Goal: Task Accomplishment & Management: Complete application form

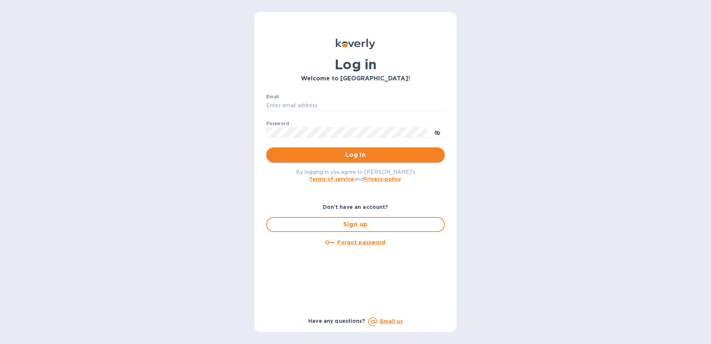
type input "[PERSON_NAME][EMAIL_ADDRESS][PERSON_NAME][DOMAIN_NAME]"
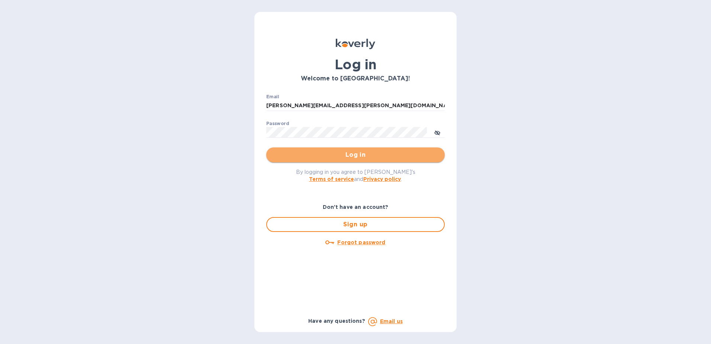
click at [372, 158] on span "Log in" at bounding box center [355, 154] width 167 height 9
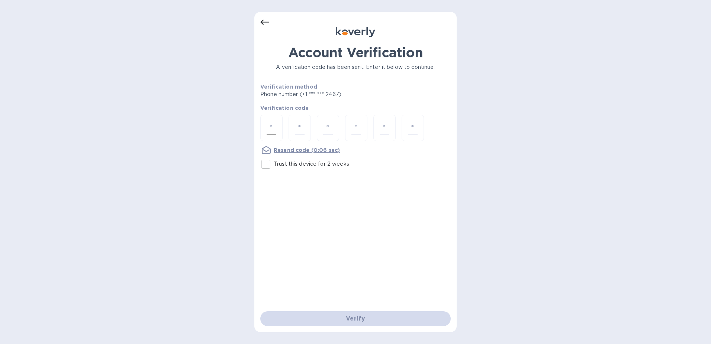
click at [271, 131] on input "number" at bounding box center [272, 128] width 10 height 14
type input "4"
type input "2"
type input "3"
type input "5"
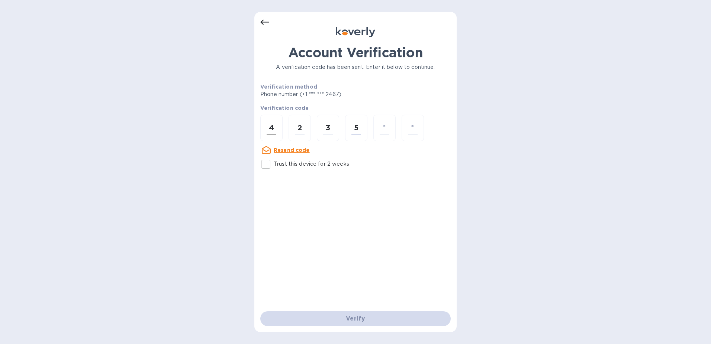
type input "5"
type input "3"
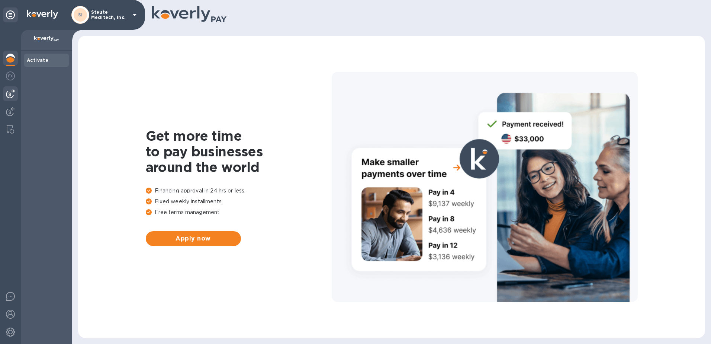
click at [9, 96] on img at bounding box center [10, 93] width 9 height 9
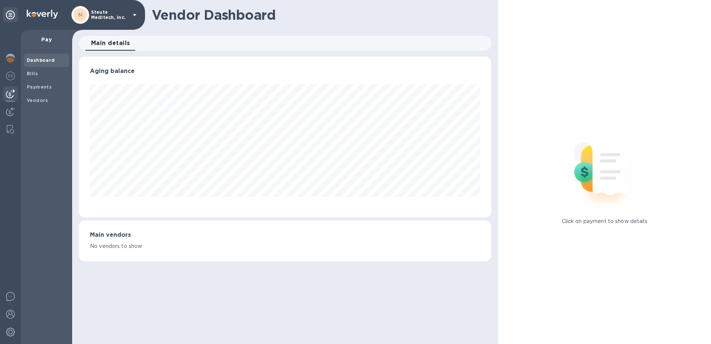
scroll to position [161, 413]
click at [47, 86] on b "Payments" at bounding box center [39, 87] width 25 height 6
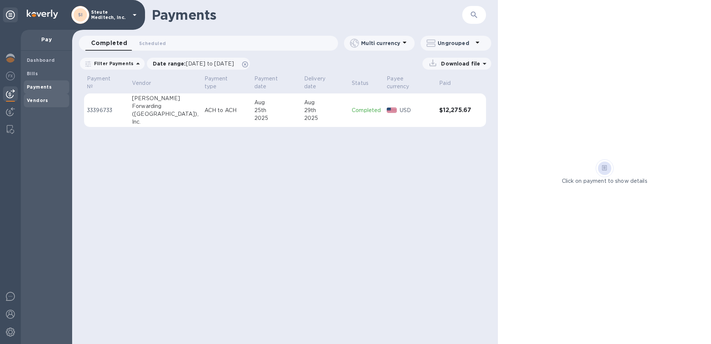
click at [33, 99] on b "Vendors" at bounding box center [38, 100] width 22 height 6
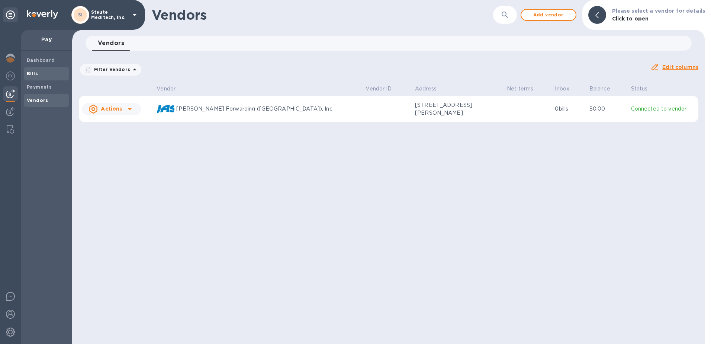
click at [41, 73] on span "Bills" at bounding box center [46, 73] width 39 height 7
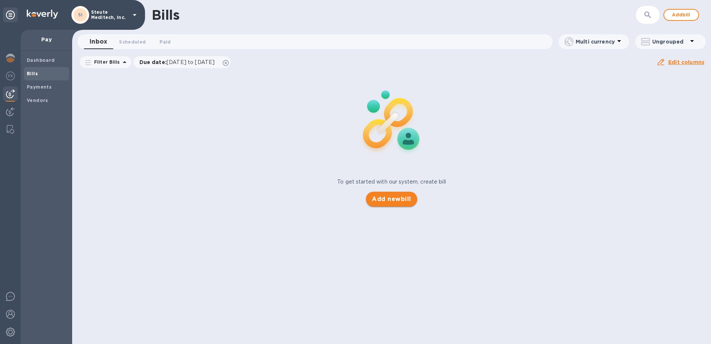
click at [401, 202] on span "Add new bill" at bounding box center [391, 198] width 39 height 9
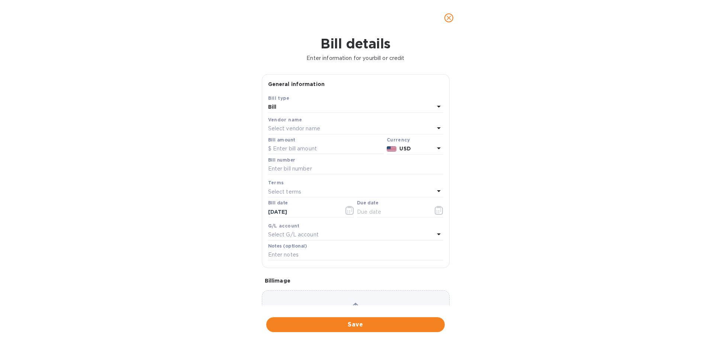
click at [302, 125] on p "Select vendor name" at bounding box center [294, 129] width 52 height 8
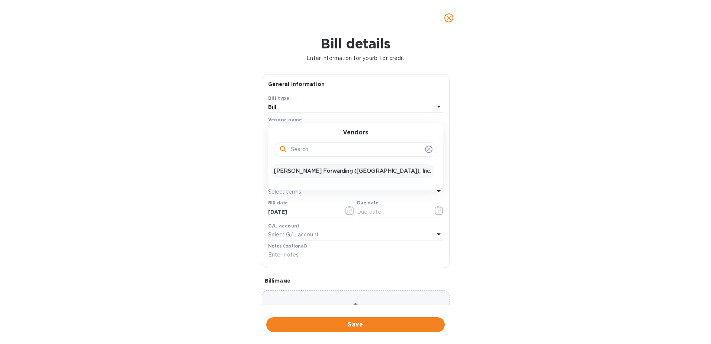
click at [307, 168] on p "[PERSON_NAME] Forwarding ([GEOGRAPHIC_DATA]), Inc." at bounding box center [352, 171] width 157 height 8
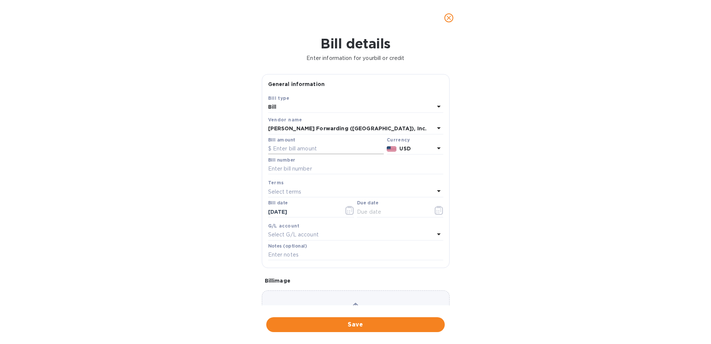
click at [294, 150] on input "text" at bounding box center [326, 148] width 116 height 11
type input "6,417.14"
click at [325, 170] on input "text" at bounding box center [355, 168] width 175 height 11
type input "NYC503347684"
type input "[DATE]"
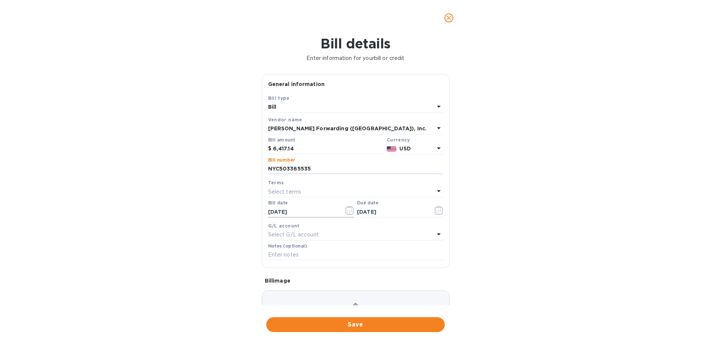
type input "NYC503365535"
click at [348, 209] on icon "button" at bounding box center [349, 210] width 9 height 9
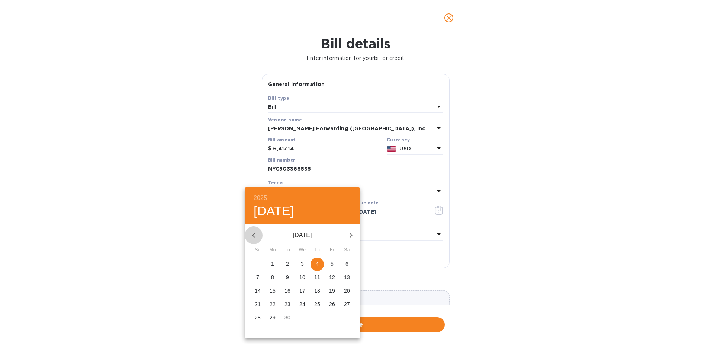
click at [253, 233] on icon "button" at bounding box center [253, 235] width 9 height 9
click at [305, 315] on p "27" at bounding box center [302, 316] width 6 height 7
type input "[DATE]"
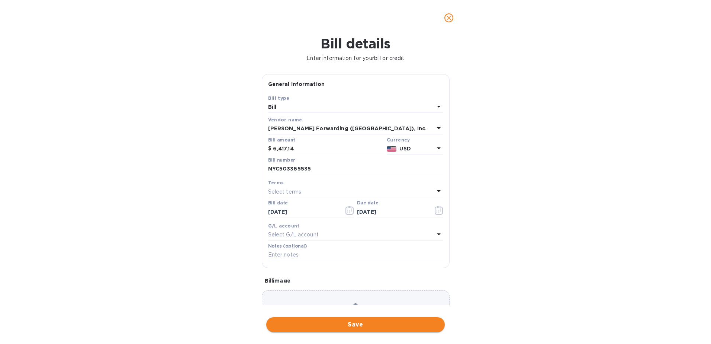
click at [387, 323] on span "Save" at bounding box center [355, 324] width 167 height 9
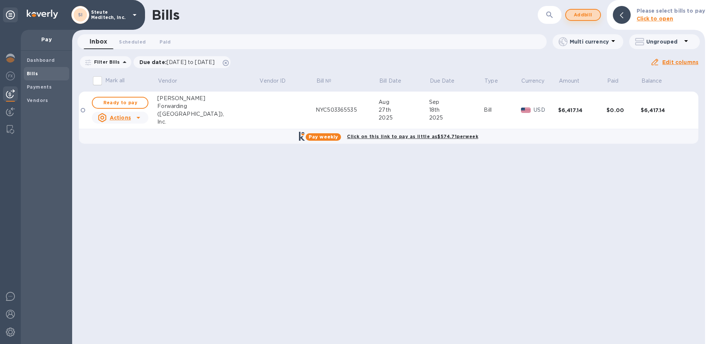
click at [579, 16] on span "Add bill" at bounding box center [583, 14] width 22 height 9
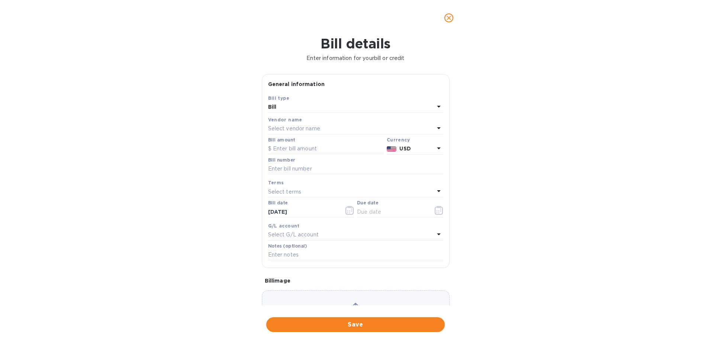
click at [309, 131] on p "Select vendor name" at bounding box center [294, 129] width 52 height 8
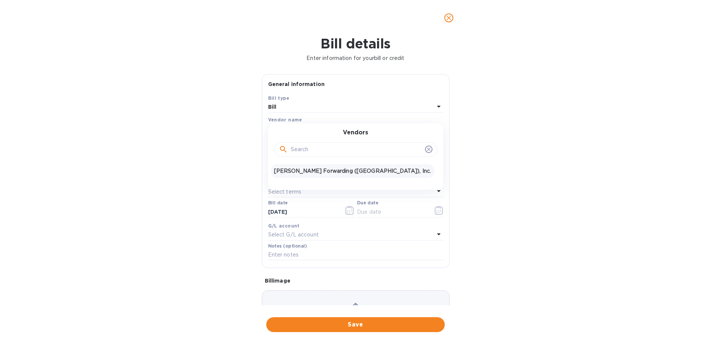
click at [316, 167] on p "[PERSON_NAME] Forwarding ([GEOGRAPHIC_DATA]), Inc." at bounding box center [352, 171] width 157 height 8
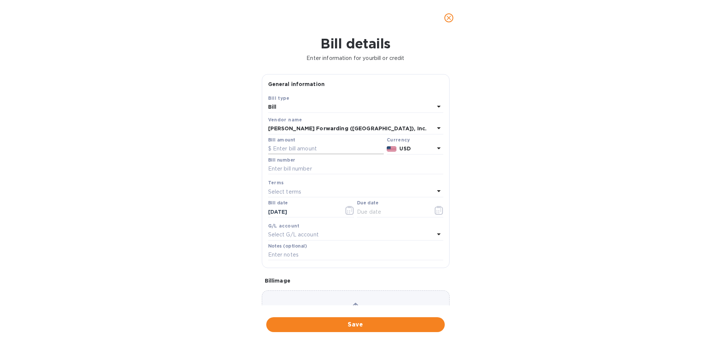
click at [303, 152] on input "text" at bounding box center [326, 148] width 116 height 11
type input "847.82"
click at [339, 166] on input "text" at bounding box center [355, 168] width 175 height 11
type input "NYC503365535"
type input "[DATE]"
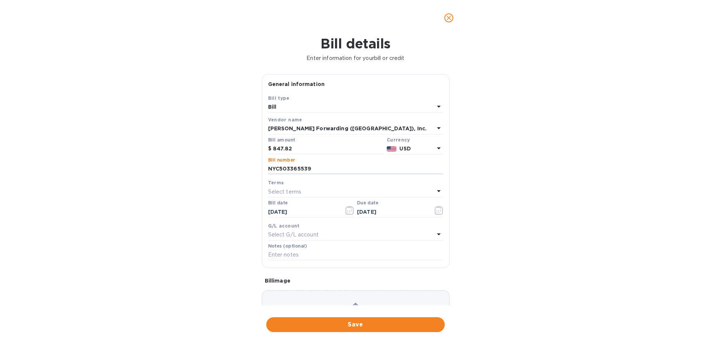
type input "NYC503365539"
click at [332, 191] on div "Select terms" at bounding box center [351, 191] width 166 height 10
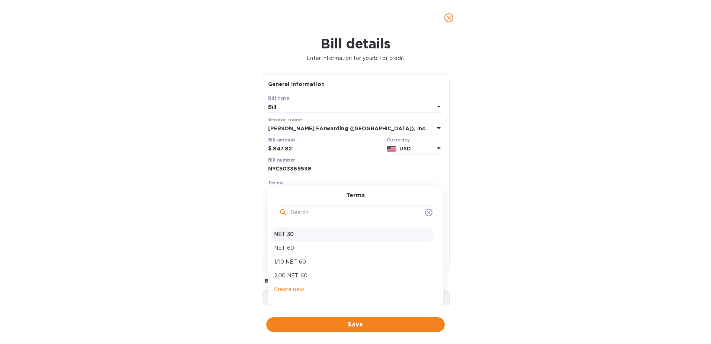
click at [310, 232] on p "NET 30" at bounding box center [352, 234] width 157 height 8
type input "[DATE]"
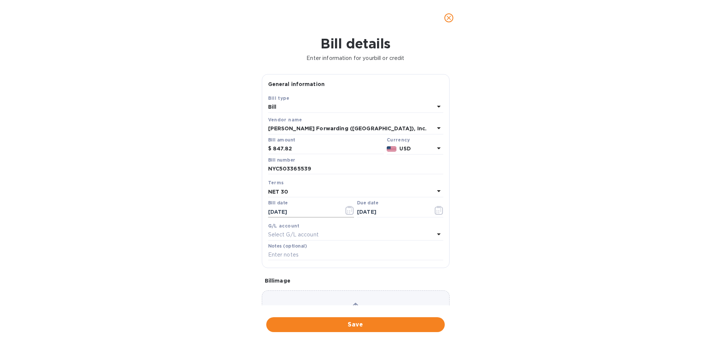
click at [349, 211] on icon "button" at bounding box center [349, 210] width 9 height 9
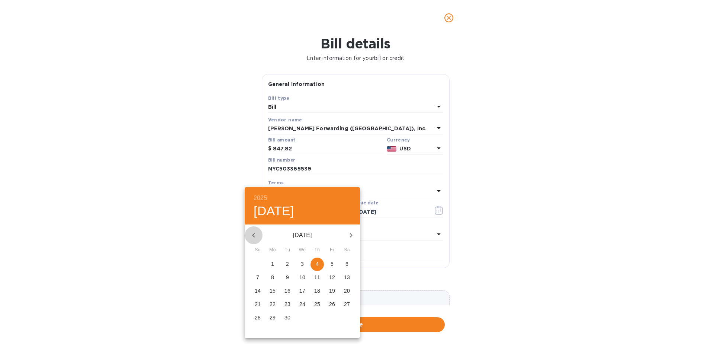
click at [256, 235] on icon "button" at bounding box center [253, 235] width 9 height 9
click at [301, 315] on p "27" at bounding box center [302, 316] width 6 height 7
type input "[DATE]"
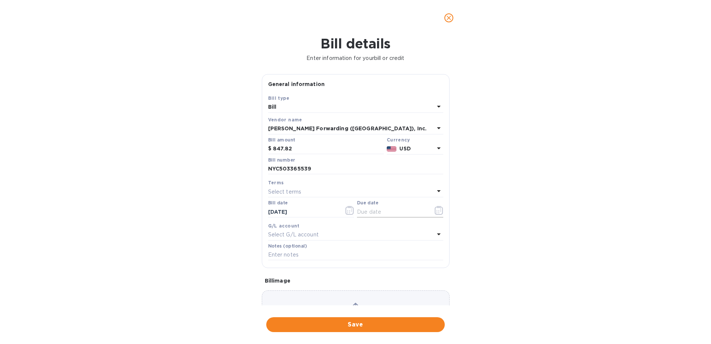
click at [436, 208] on icon "button" at bounding box center [439, 210] width 9 height 9
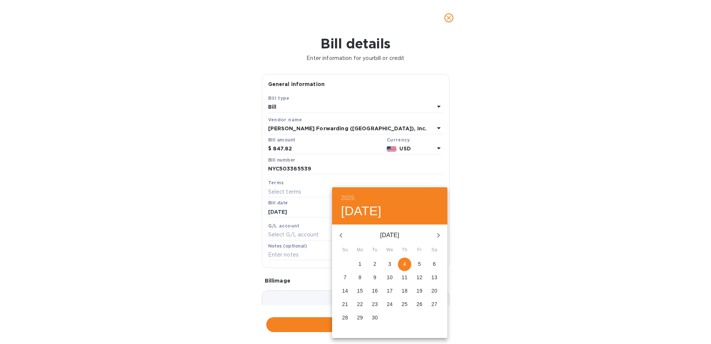
click at [422, 303] on p "26" at bounding box center [420, 303] width 6 height 7
type input "[DATE]"
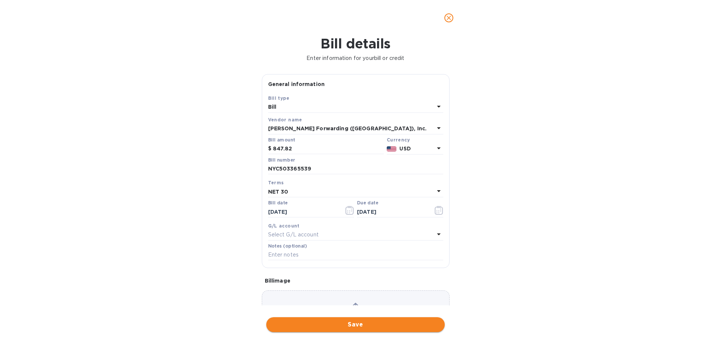
click at [361, 324] on span "Save" at bounding box center [355, 324] width 167 height 9
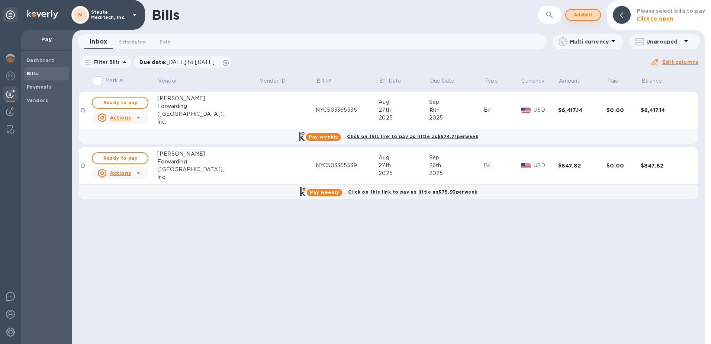
click at [584, 15] on span "Add bill" at bounding box center [583, 14] width 22 height 9
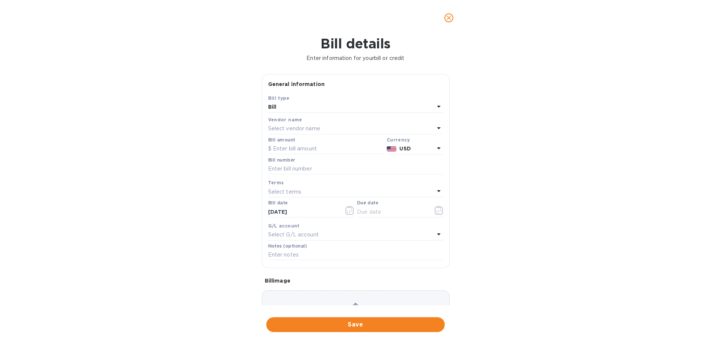
click at [303, 125] on p "Select vendor name" at bounding box center [294, 129] width 52 height 8
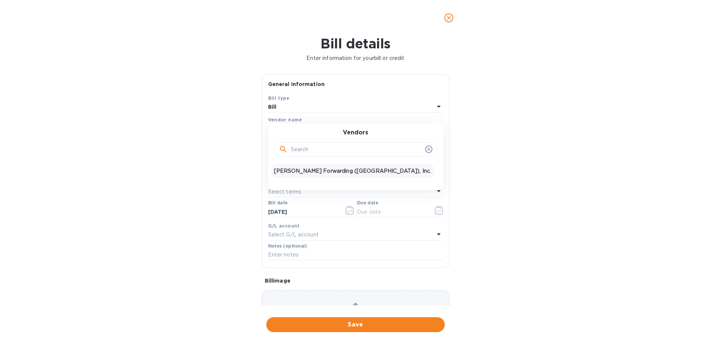
click at [306, 174] on p "[PERSON_NAME] Forwarding ([GEOGRAPHIC_DATA]), Inc." at bounding box center [352, 171] width 157 height 8
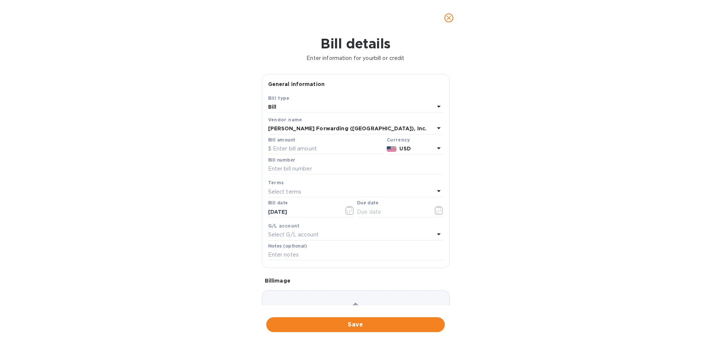
click at [309, 142] on div "Bill amount" at bounding box center [326, 145] width 116 height 17
click at [309, 147] on input "text" at bounding box center [326, 148] width 116 height 11
type input "2,296.81"
click at [306, 167] on input "text" at bounding box center [355, 168] width 175 height 11
type input "NYC503365539"
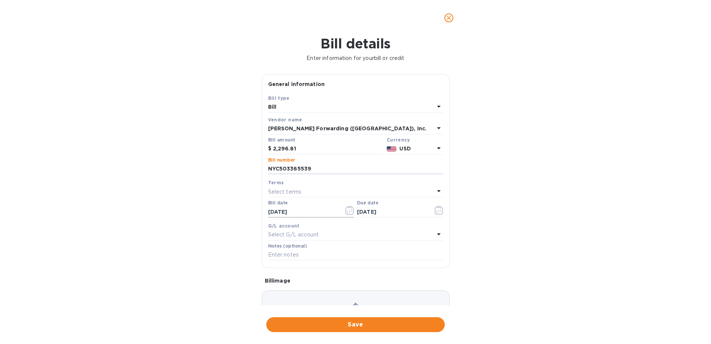
click at [349, 211] on icon "button" at bounding box center [349, 210] width 1 height 1
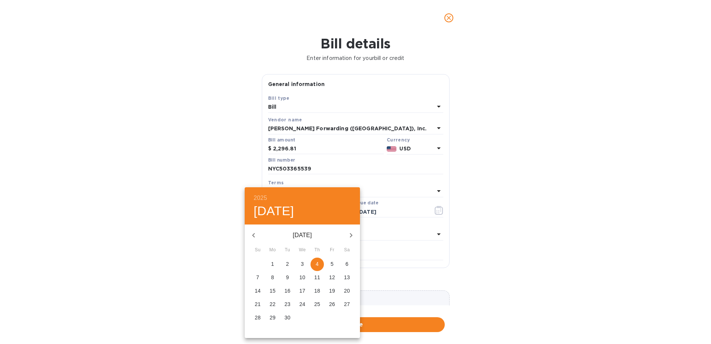
click at [348, 211] on div "2025 [DATE]" at bounding box center [302, 205] width 115 height 37
click at [439, 207] on div at bounding box center [355, 172] width 711 height 344
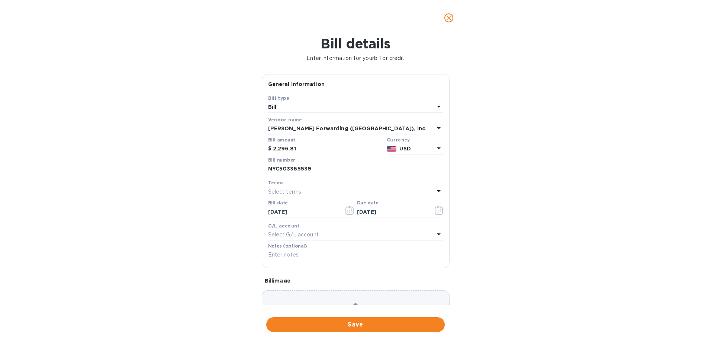
click at [435, 211] on icon "button" at bounding box center [439, 210] width 9 height 9
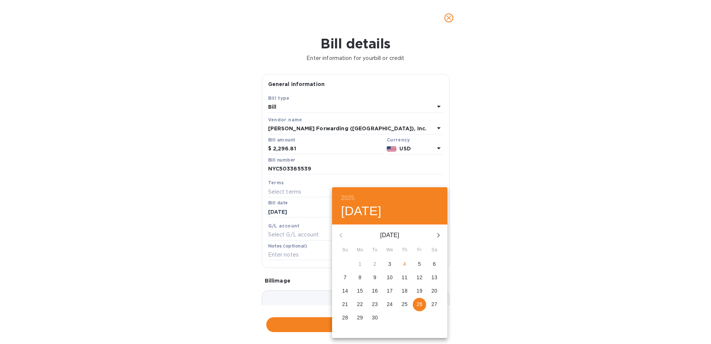
click at [437, 233] on icon "button" at bounding box center [438, 235] width 3 height 4
click at [435, 264] on p "4" at bounding box center [434, 263] width 3 height 7
type input "[DATE]"
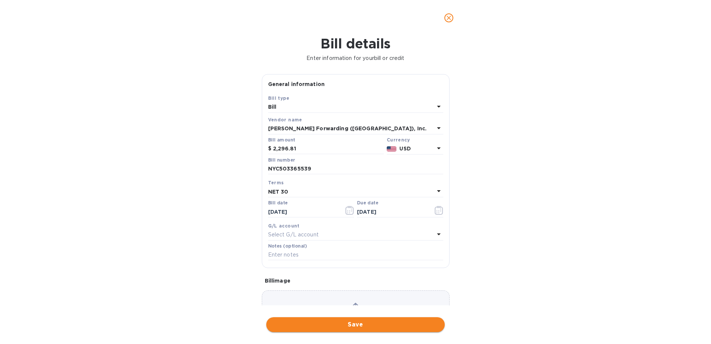
click at [361, 328] on span "Save" at bounding box center [355, 324] width 167 height 9
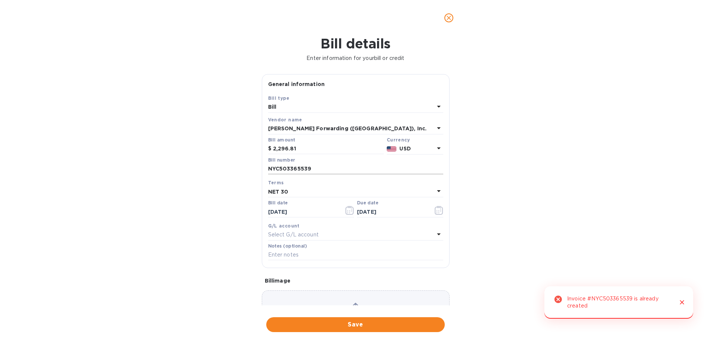
click at [318, 172] on input "NYC503365539" at bounding box center [355, 168] width 175 height 11
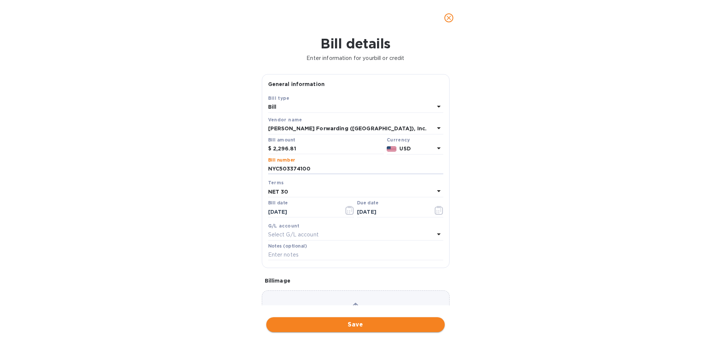
type input "NYC503374100"
click at [374, 327] on span "Save" at bounding box center [355, 324] width 167 height 9
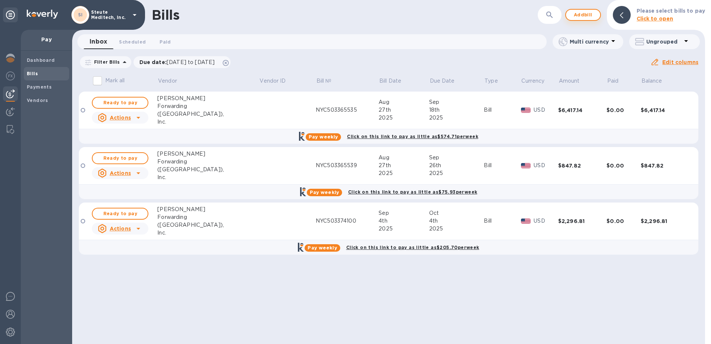
click at [585, 14] on span "Add bill" at bounding box center [583, 14] width 22 height 9
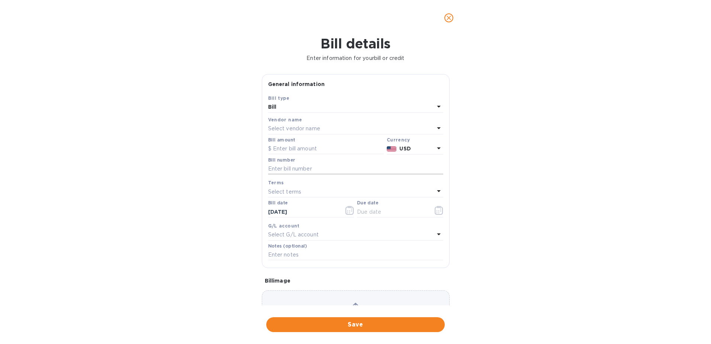
click at [302, 167] on input "text" at bounding box center [355, 168] width 175 height 11
click at [302, 125] on p "Select vendor name" at bounding box center [294, 129] width 52 height 8
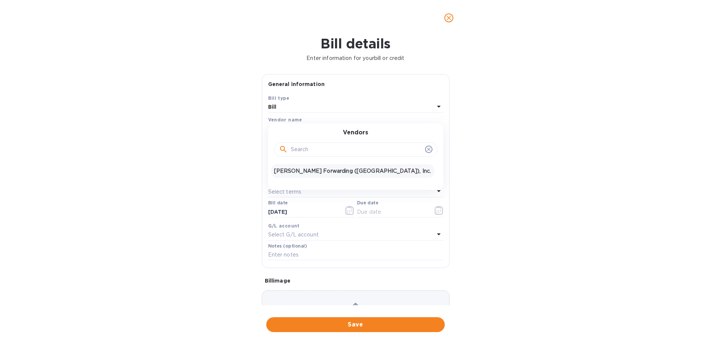
click at [303, 170] on p "[PERSON_NAME] Forwarding ([GEOGRAPHIC_DATA]), Inc." at bounding box center [352, 171] width 157 height 8
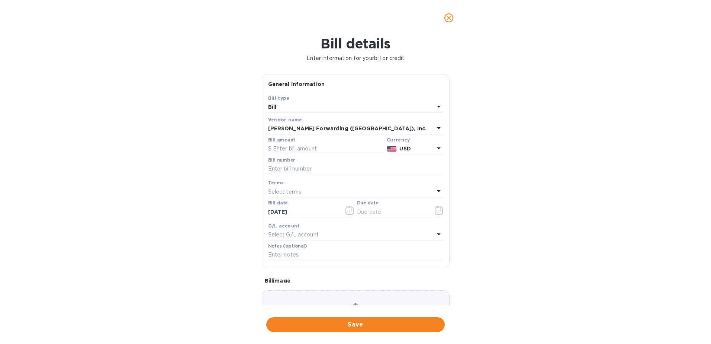
click at [310, 147] on input "text" at bounding box center [326, 148] width 116 height 11
type input "4,910.91"
click at [348, 168] on input "text" at bounding box center [355, 168] width 175 height 11
type input "NYC503365539"
type input "[DATE]"
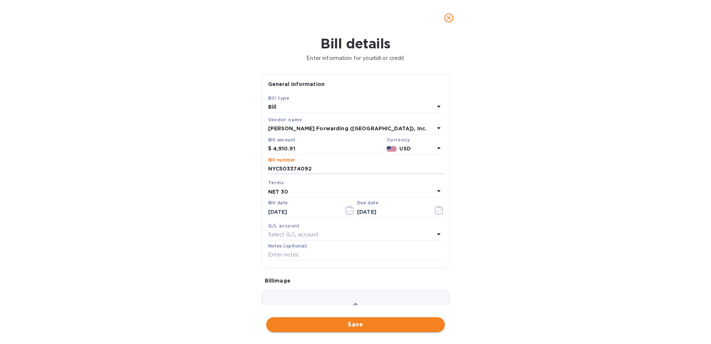
type input "NYC503374092"
click at [369, 330] on button "Save" at bounding box center [355, 324] width 179 height 15
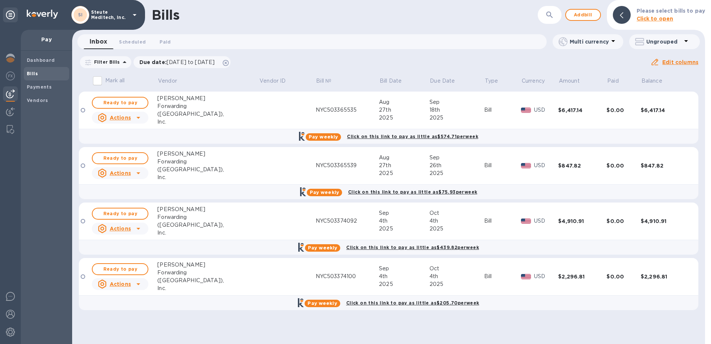
click at [139, 283] on icon at bounding box center [138, 284] width 4 height 2
click at [285, 290] on div at bounding box center [355, 172] width 711 height 344
click at [316, 278] on div "NYC503374100" at bounding box center [348, 276] width 64 height 8
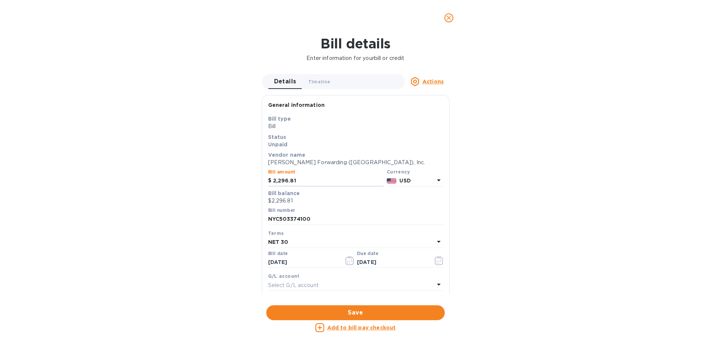
drag, startPoint x: 311, startPoint y: 180, endPoint x: 245, endPoint y: 184, distance: 66.7
click at [245, 184] on div "Bill details Enter information for your bill or credit Details 0 Timeline 0 Act…" at bounding box center [355, 190] width 711 height 308
click at [354, 311] on span "Save" at bounding box center [355, 312] width 167 height 9
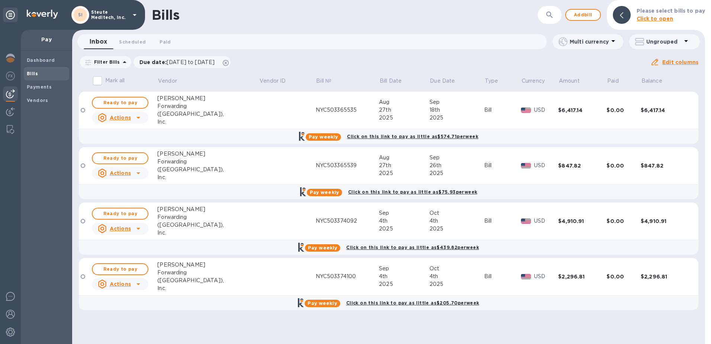
click at [266, 224] on td at bounding box center [287, 221] width 57 height 38
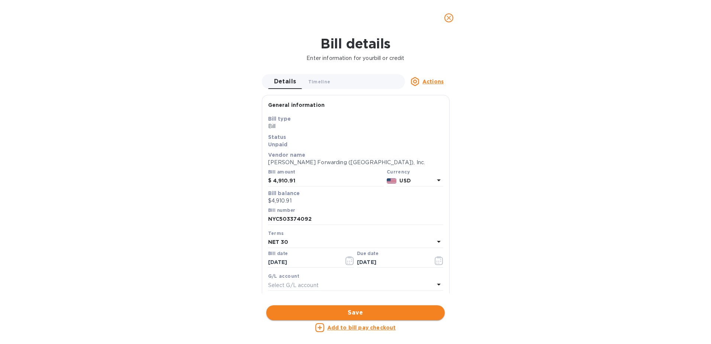
click at [395, 313] on span "Save" at bounding box center [355, 312] width 167 height 9
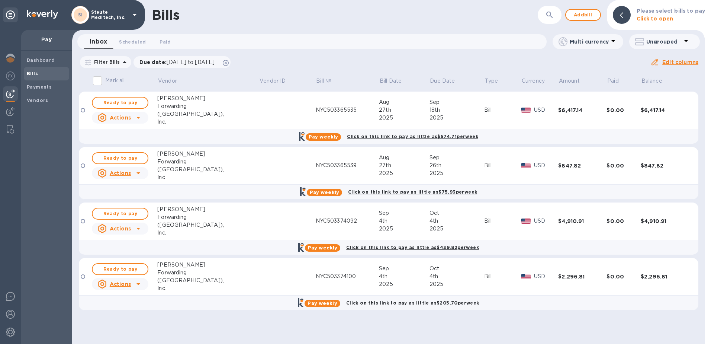
click at [103, 80] on input "Mark all" at bounding box center [98, 81] width 16 height 16
click at [95, 79] on input "Mark all" at bounding box center [98, 81] width 16 height 16
checkbox input "true"
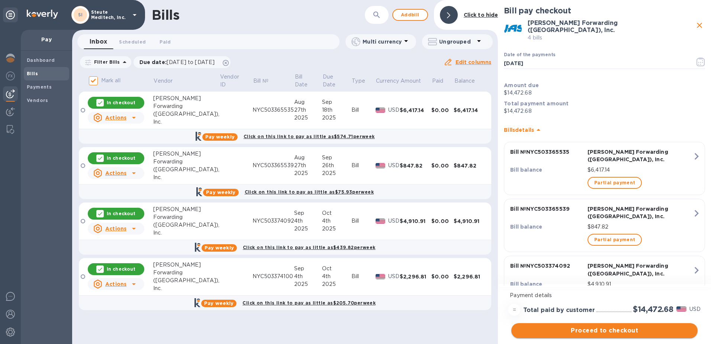
click at [612, 334] on span "Proceed to checkout" at bounding box center [604, 330] width 174 height 9
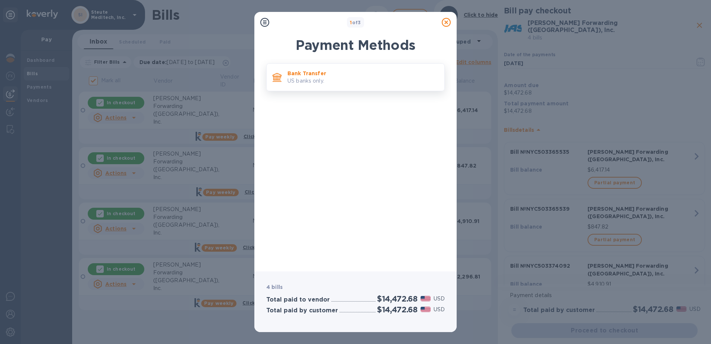
click at [346, 78] on p "US banks only." at bounding box center [362, 81] width 151 height 8
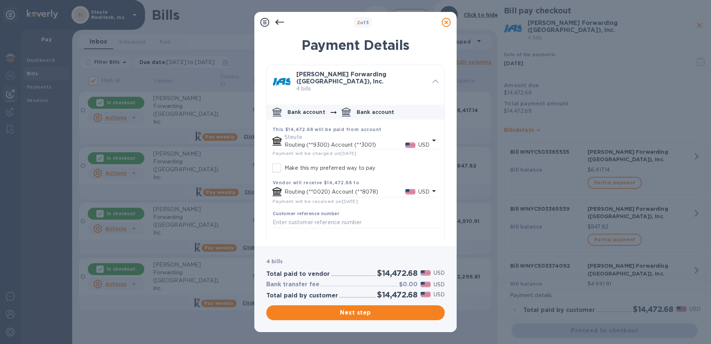
click at [377, 141] on p "Routing (**9300) Account (**3001)" at bounding box center [344, 145] width 121 height 8
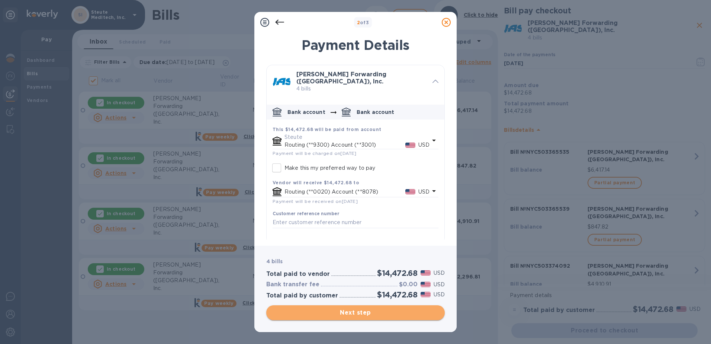
click at [366, 317] on button "Next step" at bounding box center [355, 312] width 179 height 15
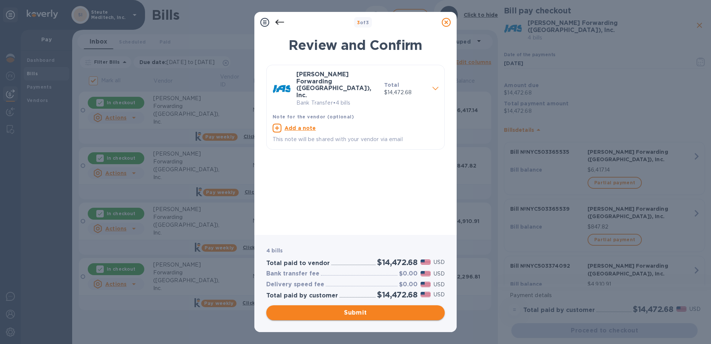
click at [366, 316] on span "Submit" at bounding box center [355, 312] width 167 height 9
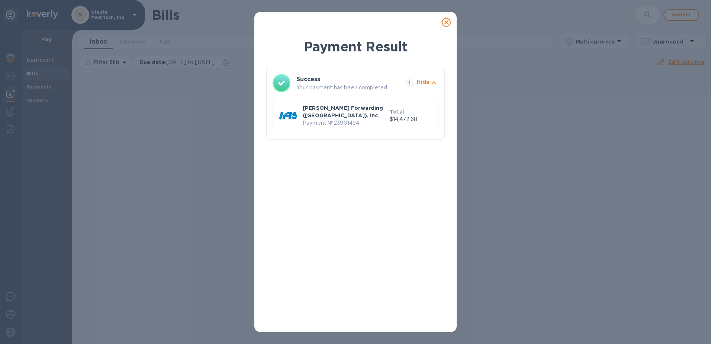
click at [377, 110] on p "[PERSON_NAME] Forwarding ([GEOGRAPHIC_DATA]), Inc." at bounding box center [345, 111] width 84 height 15
click at [446, 23] on icon at bounding box center [446, 22] width 9 height 9
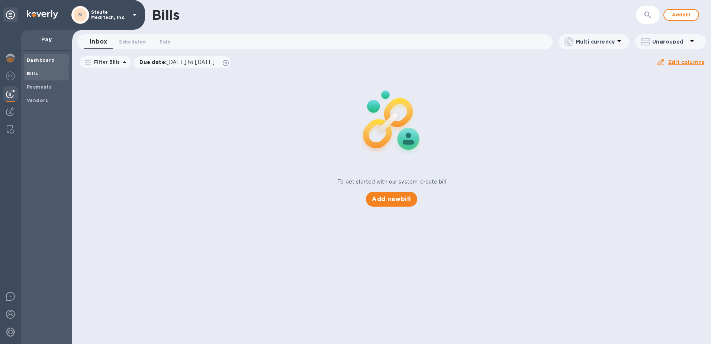
click at [54, 60] on span "Dashboard" at bounding box center [46, 60] width 39 height 7
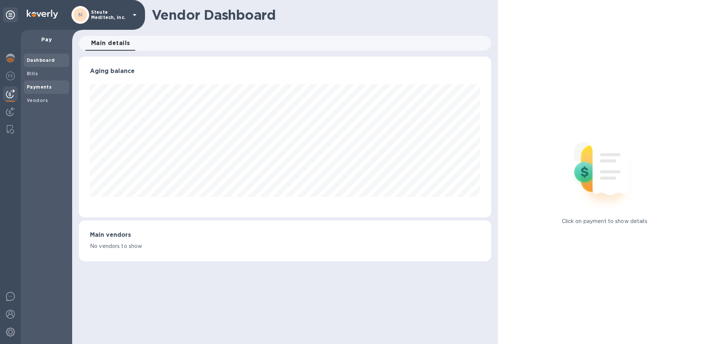
scroll to position [161, 413]
click at [45, 85] on b "Payments" at bounding box center [39, 87] width 25 height 6
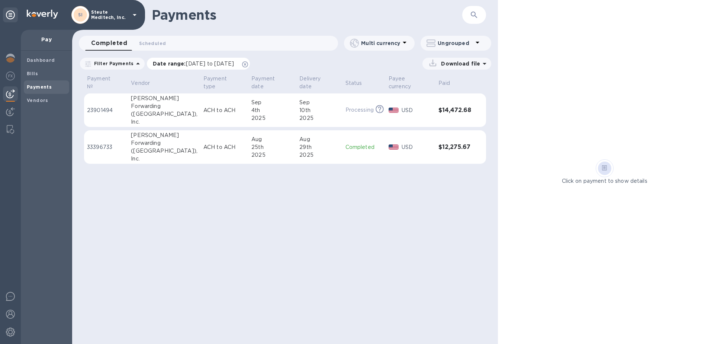
click at [238, 64] on p "Date range : [DATE] to [DATE]" at bounding box center [195, 63] width 85 height 7
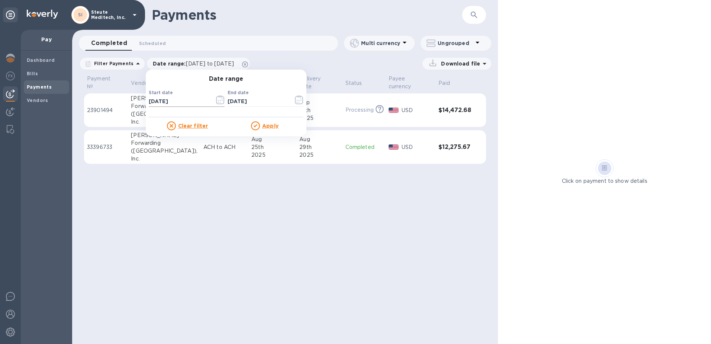
click at [216, 100] on icon "button" at bounding box center [220, 99] width 9 height 9
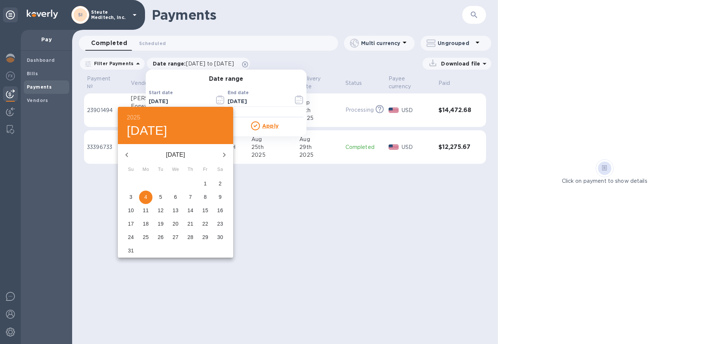
click at [225, 154] on icon "button" at bounding box center [224, 154] width 3 height 4
click at [194, 181] on span "4" at bounding box center [190, 183] width 13 height 7
type input "[DATE]"
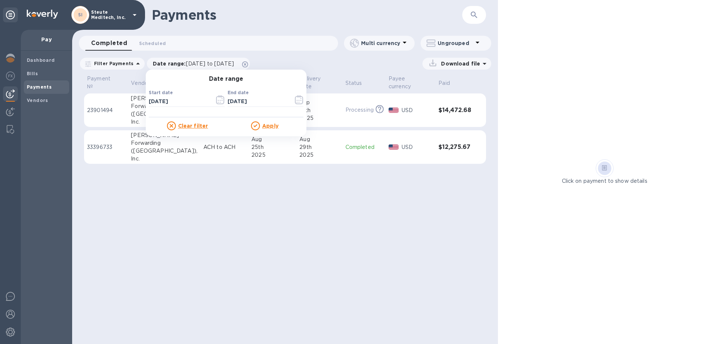
click at [262, 124] on u "Apply" at bounding box center [270, 126] width 16 height 6
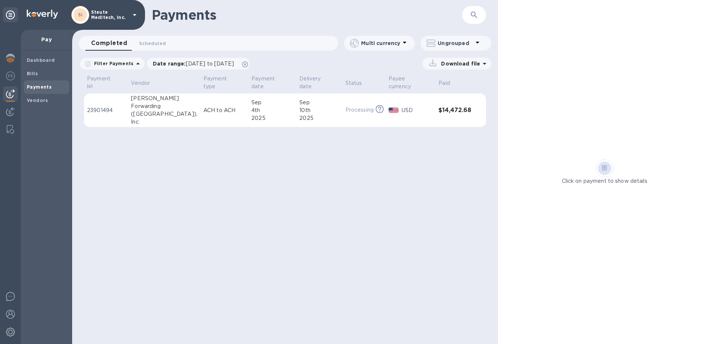
click at [464, 64] on p "Download file" at bounding box center [459, 63] width 42 height 7
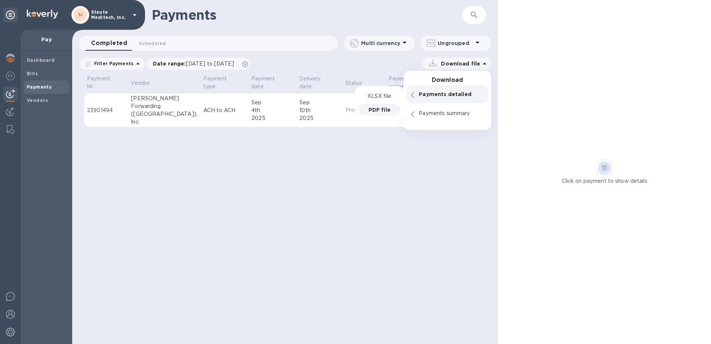
click at [375, 106] on p "PDF file" at bounding box center [380, 109] width 22 height 7
